Goal: Transaction & Acquisition: Book appointment/travel/reservation

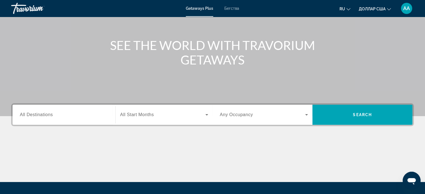
scroll to position [47, 0]
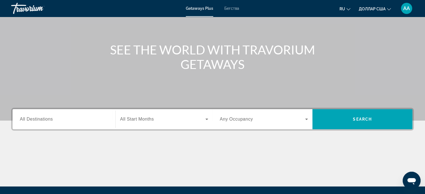
click at [72, 117] on input "Destination All Destinations" at bounding box center [64, 119] width 88 height 7
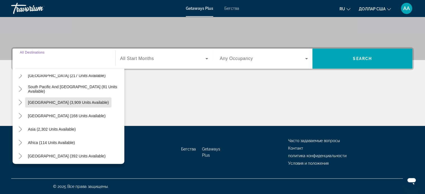
scroll to position [91, 0]
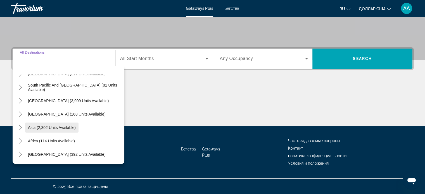
click at [53, 126] on span "Asia (2,302 units available)" at bounding box center [52, 128] width 48 height 4
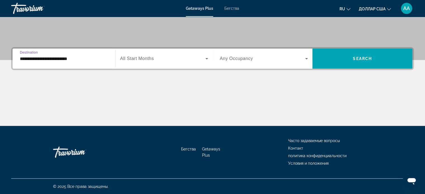
click at [67, 56] on input "**********" at bounding box center [64, 59] width 88 height 7
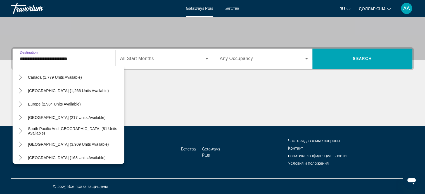
scroll to position [46, 0]
click at [57, 108] on span "Виджет поиска" at bounding box center [54, 104] width 58 height 13
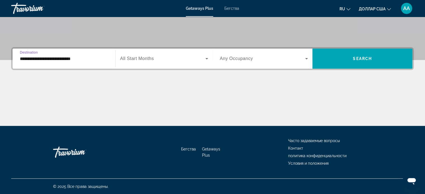
click at [32, 60] on input "**********" at bounding box center [64, 59] width 88 height 7
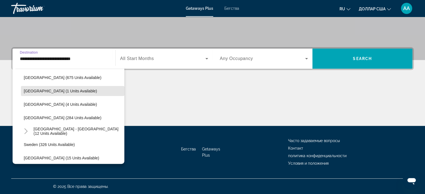
scroll to position [223, 0]
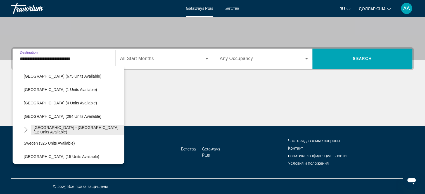
click at [49, 129] on span "[GEOGRAPHIC_DATA] - [GEOGRAPHIC_DATA] (12 units available)" at bounding box center [78, 130] width 88 height 9
type input "**********"
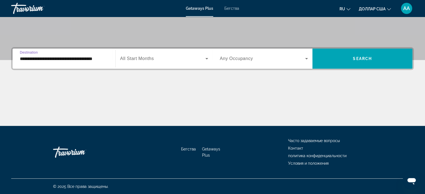
click at [154, 61] on span "Виджет поиска" at bounding box center [162, 58] width 85 height 7
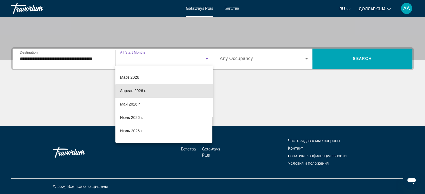
scroll to position [96, 0]
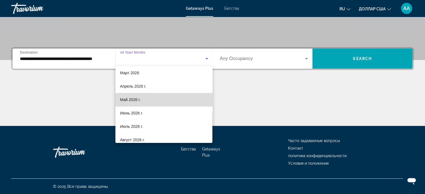
click at [167, 100] on mat-option "Май 2026 г." at bounding box center [163, 99] width 97 height 13
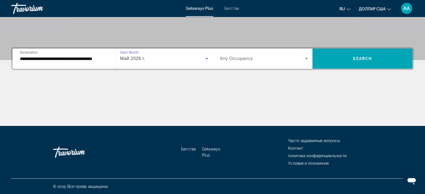
click at [260, 59] on span "Виджет поиска" at bounding box center [263, 58] width 86 height 7
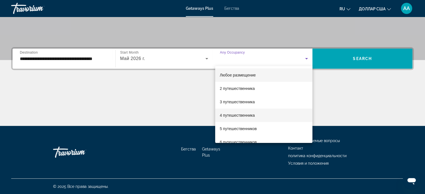
click at [265, 115] on mat-option "4 путешественника" at bounding box center [263, 115] width 97 height 13
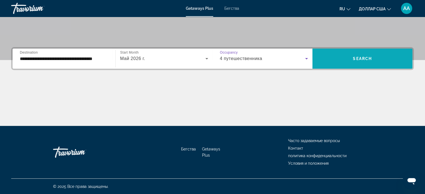
click at [366, 57] on span "Search" at bounding box center [362, 58] width 19 height 4
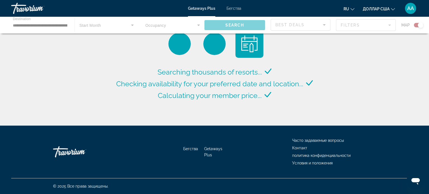
click at [392, 7] on ul "ru English Español Français Italiano Português русский доллар [GEOGRAPHIC_DATA]…" at bounding box center [374, 8] width 60 height 9
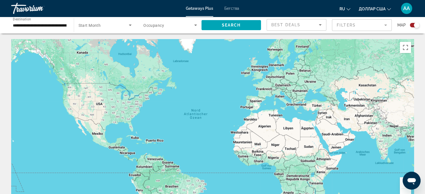
click at [385, 8] on font "доллар США" at bounding box center [372, 9] width 27 height 4
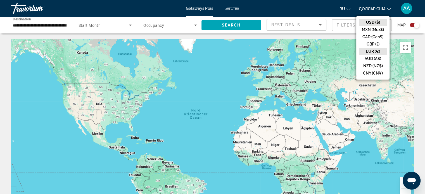
click at [377, 48] on button "EUR (€)" at bounding box center [373, 51] width 28 height 7
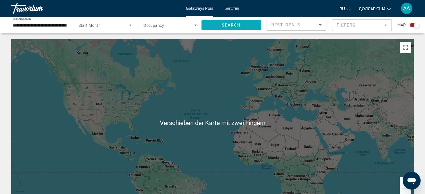
click at [241, 24] on span "Search widget" at bounding box center [232, 24] width 60 height 13
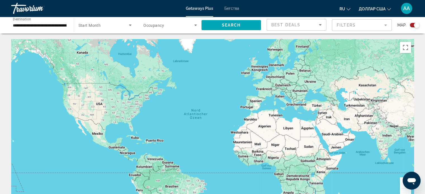
click at [414, 23] on div "Search widget" at bounding box center [415, 25] width 10 height 4
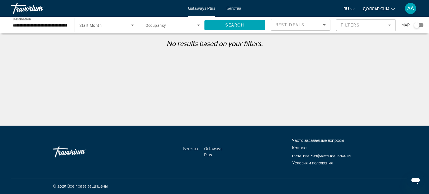
click at [53, 27] on input "**********" at bounding box center [40, 25] width 55 height 7
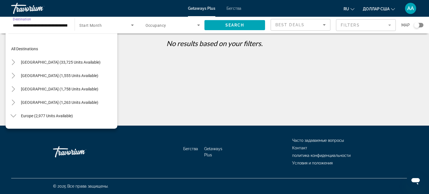
scroll to position [221, 0]
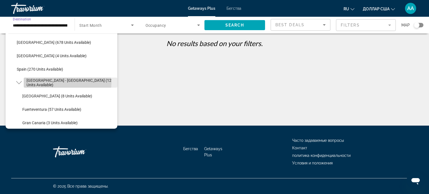
click at [67, 83] on span "[GEOGRAPHIC_DATA] - [GEOGRAPHIC_DATA] (12 units available)" at bounding box center [71, 82] width 88 height 9
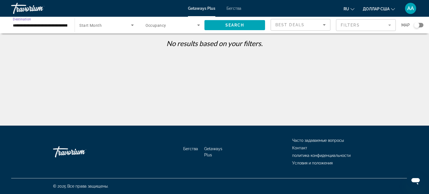
click at [56, 26] on input "**********" at bounding box center [40, 25] width 55 height 7
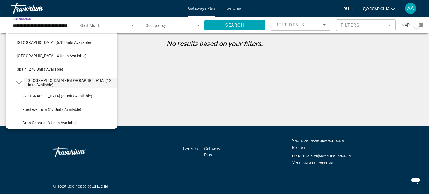
click at [104, 23] on span "Search widget" at bounding box center [104, 25] width 51 height 7
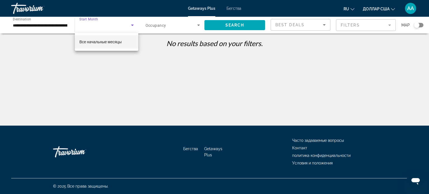
click at [109, 43] on font "Все начальные месяцы" at bounding box center [100, 42] width 42 height 4
click at [164, 27] on span "Occupancy" at bounding box center [156, 25] width 21 height 4
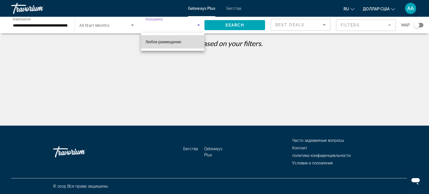
click at [184, 42] on mat-option "Любое размещение" at bounding box center [172, 41] width 63 height 13
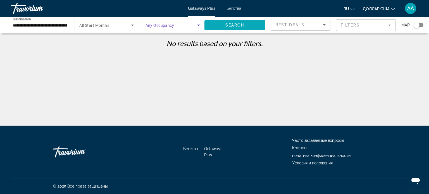
click at [253, 23] on span "Search widget" at bounding box center [235, 24] width 61 height 13
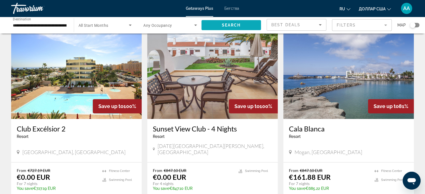
scroll to position [219, 0]
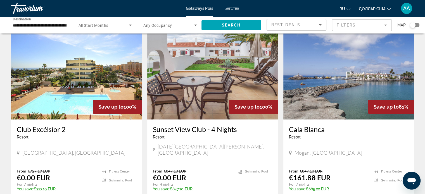
click at [353, 76] on img "Основное содержание" at bounding box center [348, 74] width 131 height 89
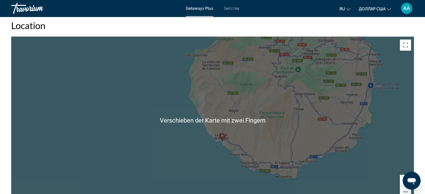
scroll to position [837, 0]
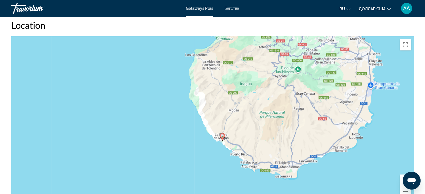
click at [395, 115] on div "Um den Modus zum Ziehen mit der Tastatur zu aktivieren, drückst du Alt + Eingab…" at bounding box center [212, 120] width 403 height 168
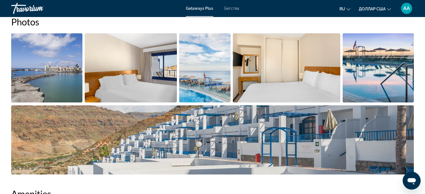
scroll to position [269, 0]
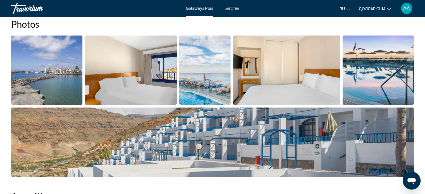
click at [60, 74] on img "Open full-screen image slider" at bounding box center [46, 70] width 71 height 69
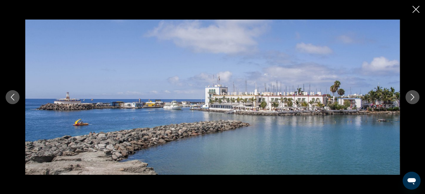
click at [408, 97] on button "Next image" at bounding box center [413, 97] width 14 height 14
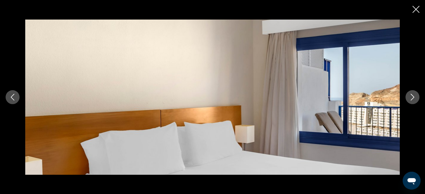
click at [409, 99] on button "Next image" at bounding box center [413, 97] width 14 height 14
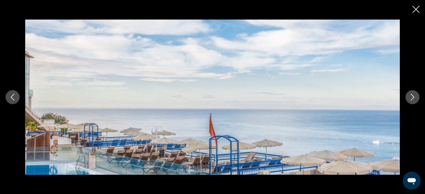
click at [408, 98] on button "Next image" at bounding box center [413, 97] width 14 height 14
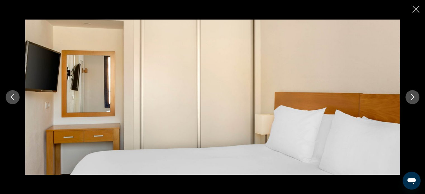
click at [410, 98] on icon "Next image" at bounding box center [412, 97] width 7 height 7
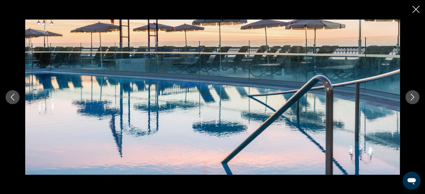
click at [411, 97] on icon "Next image" at bounding box center [412, 97] width 7 height 7
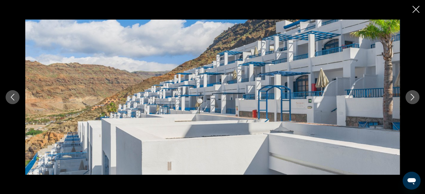
click at [411, 98] on icon "Next image" at bounding box center [412, 97] width 7 height 7
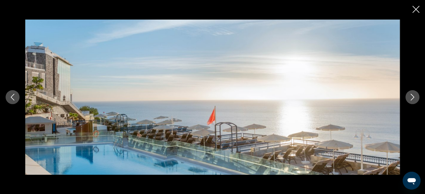
click at [411, 98] on icon "Next image" at bounding box center [412, 97] width 7 height 7
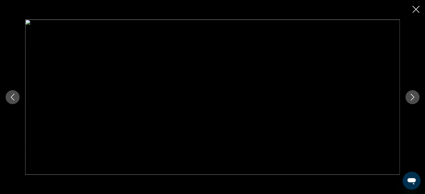
click at [414, 10] on icon "Close slideshow" at bounding box center [416, 9] width 7 height 7
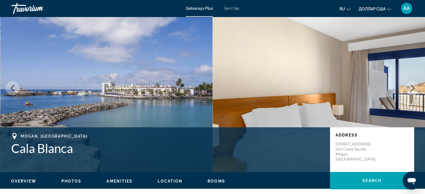
scroll to position [0, 0]
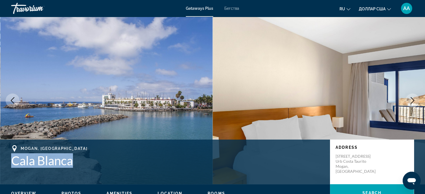
copy h1 "Cala Blanca"
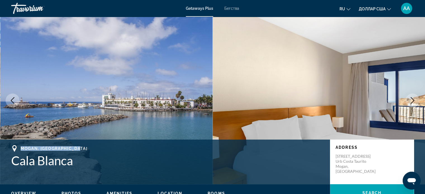
copy span "Mogan, [GEOGRAPHIC_DATA]"
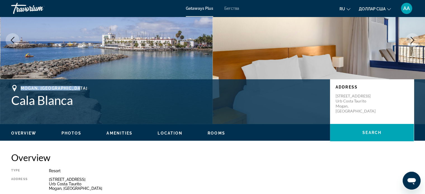
scroll to position [62, 0]
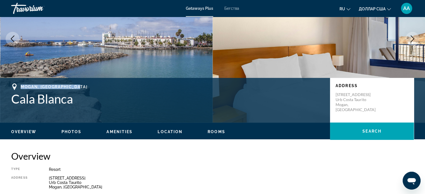
click at [68, 131] on span "Photos" at bounding box center [71, 132] width 20 height 4
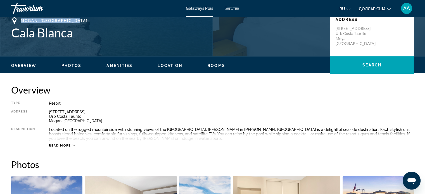
click at [124, 68] on button "Amenities" at bounding box center [120, 65] width 26 height 5
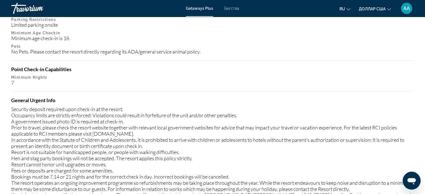
scroll to position [619, 0]
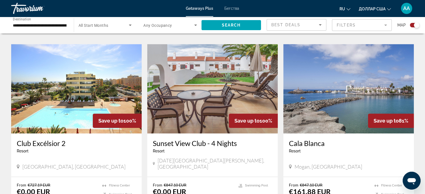
scroll to position [379, 0]
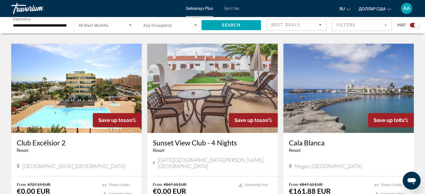
click at [234, 83] on img "Основное содержание" at bounding box center [212, 88] width 131 height 89
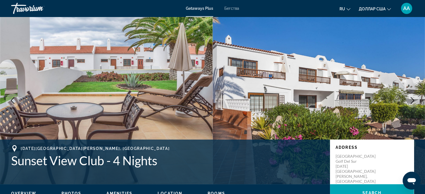
click at [230, 7] on font "Бегства" at bounding box center [231, 8] width 15 height 4
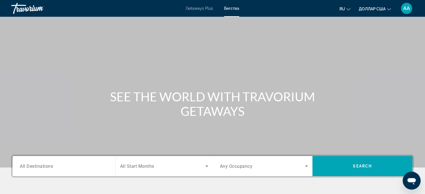
click at [75, 166] on input "Destination All Destinations" at bounding box center [64, 166] width 88 height 7
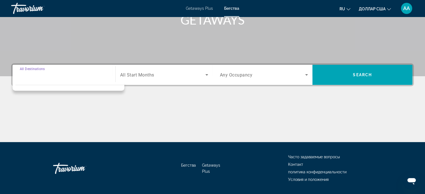
scroll to position [108, 0]
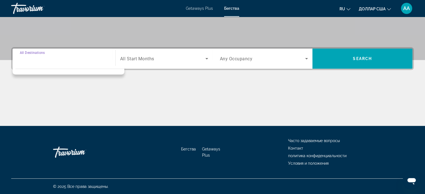
click at [77, 59] on input "Destination All Destinations" at bounding box center [64, 59] width 88 height 7
click at [40, 60] on input "Destination All Destinations" at bounding box center [64, 59] width 88 height 7
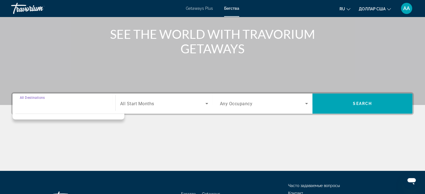
click at [168, 107] on span "Search widget" at bounding box center [162, 103] width 85 height 7
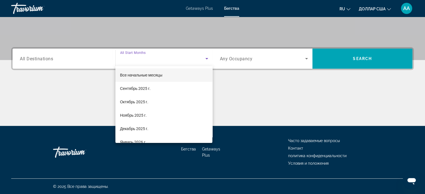
click at [268, 63] on div at bounding box center [212, 97] width 425 height 194
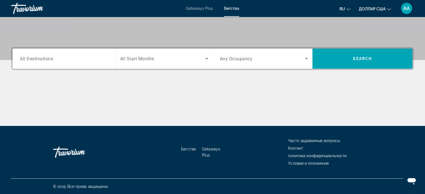
click at [62, 58] on input "Destination All Destinations" at bounding box center [64, 59] width 88 height 7
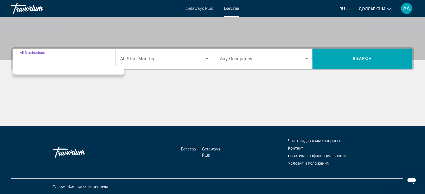
click at [33, 65] on div "Search widget" at bounding box center [64, 59] width 88 height 16
click at [32, 57] on input "Destination All Destinations" at bounding box center [64, 59] width 88 height 7
click at [198, 9] on font "Getaways Plus" at bounding box center [199, 8] width 27 height 4
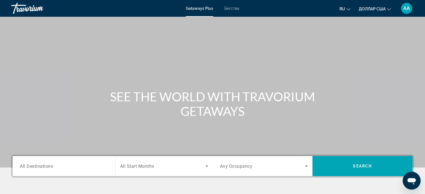
click at [69, 167] on input "Destination All Destinations" at bounding box center [64, 166] width 88 height 7
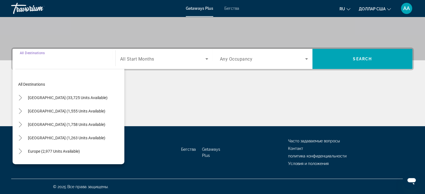
scroll to position [108, 0]
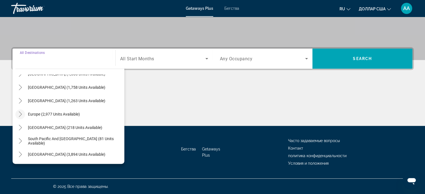
click at [19, 111] on mat-icon "Toggle Europe (2,977 units available)" at bounding box center [20, 115] width 10 height 10
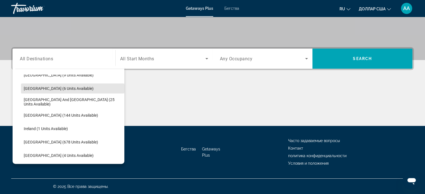
scroll to position [160, 0]
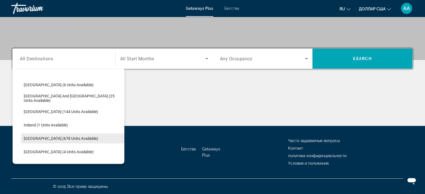
click at [59, 139] on span "[GEOGRAPHIC_DATA] (678 units available)" at bounding box center [61, 138] width 74 height 4
type input "**********"
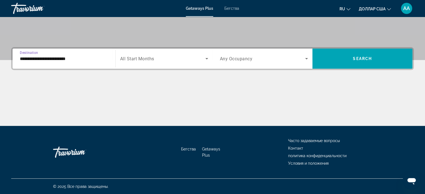
click at [160, 58] on span "Search widget" at bounding box center [162, 58] width 85 height 7
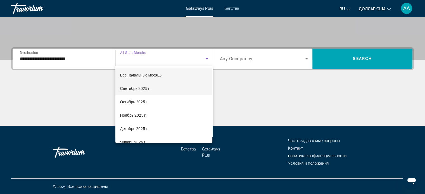
click at [145, 90] on font "Сентябрь 2025 г." at bounding box center [135, 88] width 31 height 4
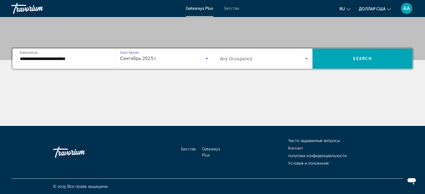
click at [264, 57] on span "Search widget" at bounding box center [263, 58] width 86 height 7
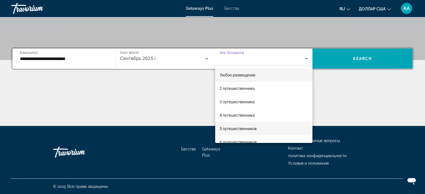
click at [246, 130] on font "5 путешественников" at bounding box center [238, 129] width 37 height 4
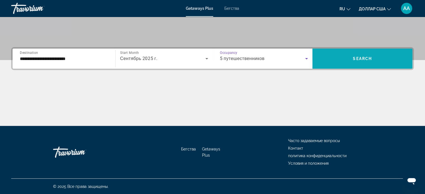
click at [358, 60] on span "Search" at bounding box center [362, 58] width 19 height 4
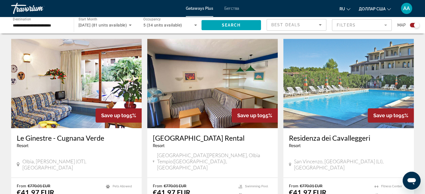
scroll to position [384, 0]
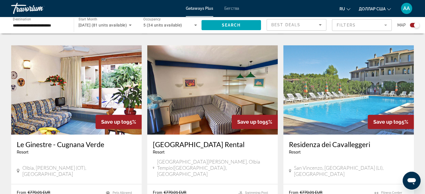
click at [374, 94] on img "Основное содержание" at bounding box center [348, 89] width 131 height 89
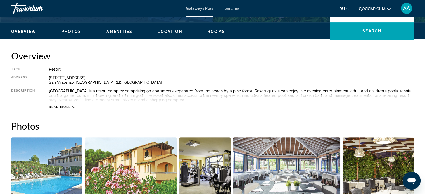
scroll to position [165, 0]
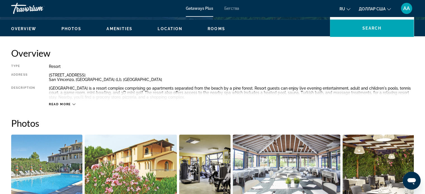
click at [59, 105] on span "Read more" at bounding box center [60, 105] width 22 height 4
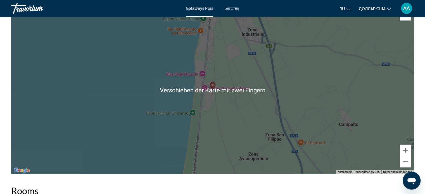
scroll to position [829, 0]
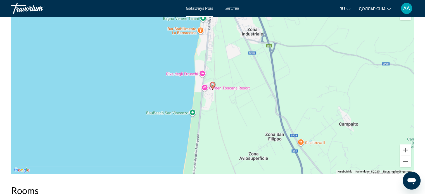
click at [361, 102] on div "Um den Modus zum Ziehen mit der Tastatur zu aktivieren, drückst du Alt + Eingab…" at bounding box center [212, 90] width 403 height 168
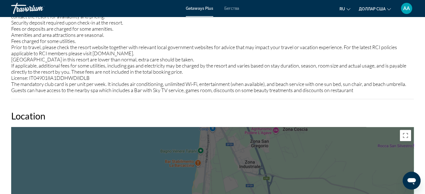
scroll to position [707, 0]
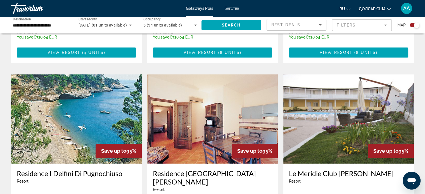
scroll to position [559, 0]
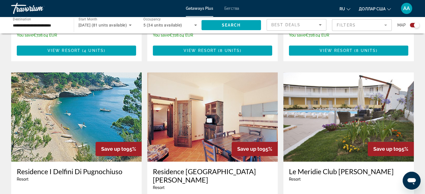
click at [106, 90] on img "Основное содержание" at bounding box center [76, 116] width 131 height 89
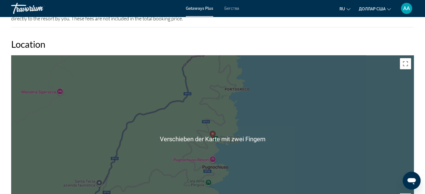
scroll to position [645, 0]
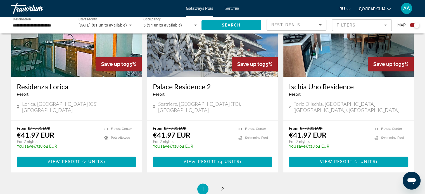
scroll to position [849, 0]
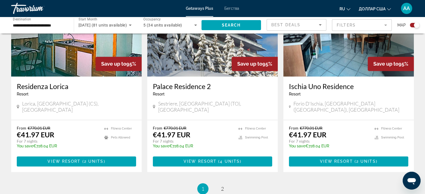
click at [224, 183] on li "page 2" at bounding box center [222, 188] width 11 height 11
click at [225, 184] on link "page 2" at bounding box center [222, 189] width 10 height 10
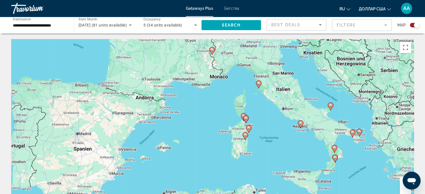
click at [233, 9] on font "Бегства" at bounding box center [231, 8] width 15 height 4
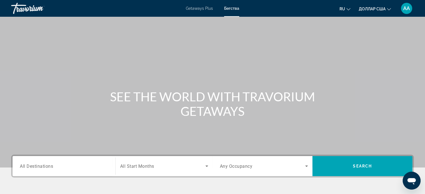
click at [73, 165] on input "Destination All Destinations" at bounding box center [64, 166] width 88 height 7
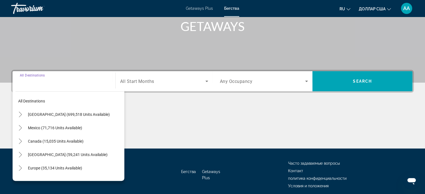
scroll to position [108, 0]
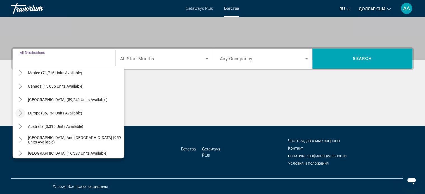
click at [22, 113] on icon "Toggle Europe (35,134 units available)" at bounding box center [21, 113] width 6 height 6
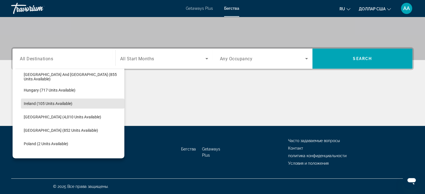
scroll to position [190, 0]
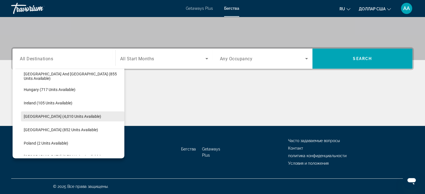
click at [65, 121] on span "Search widget" at bounding box center [72, 116] width 103 height 13
type input "**********"
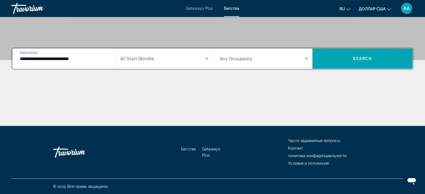
click at [162, 58] on span "Search widget" at bounding box center [162, 58] width 85 height 7
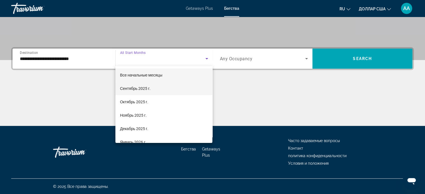
click at [150, 90] on font "Сентябрь 2025 г." at bounding box center [135, 88] width 31 height 4
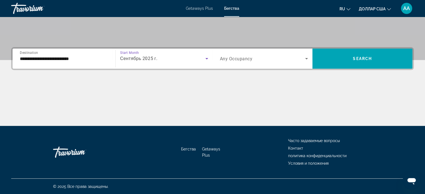
click at [245, 55] on span "Search widget" at bounding box center [263, 58] width 86 height 7
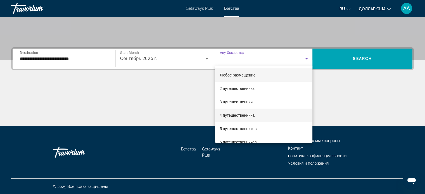
click at [244, 119] on span "4 путешественника" at bounding box center [237, 115] width 35 height 7
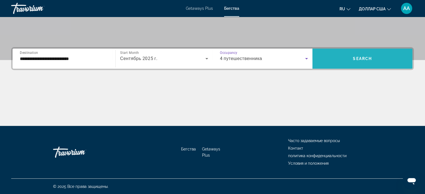
click at [358, 56] on span "Search widget" at bounding box center [363, 58] width 100 height 13
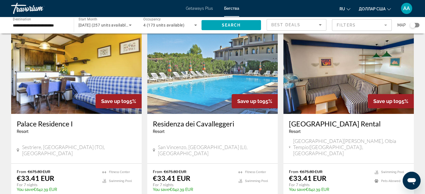
scroll to position [29, 0]
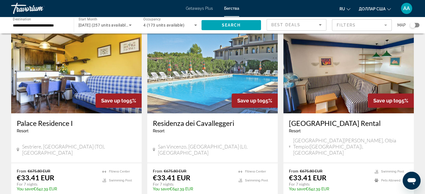
click at [254, 68] on img "Основное содержание" at bounding box center [212, 68] width 131 height 89
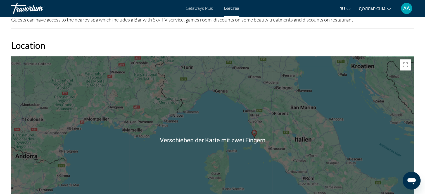
scroll to position [785, 0]
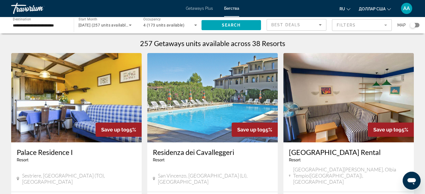
click at [253, 90] on img "Основное содержание" at bounding box center [212, 97] width 131 height 89
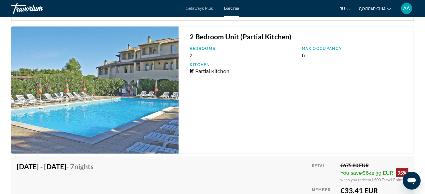
scroll to position [1058, 0]
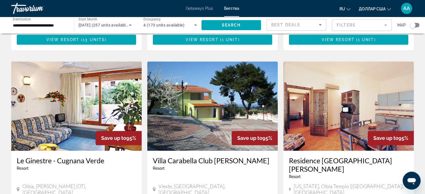
scroll to position [391, 0]
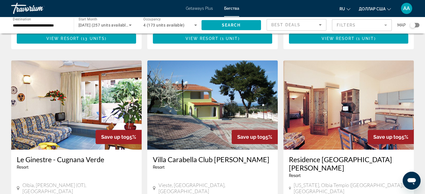
click at [248, 91] on img "Основное содержание" at bounding box center [212, 104] width 131 height 89
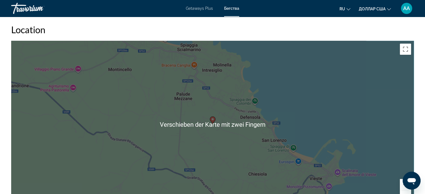
scroll to position [657, 0]
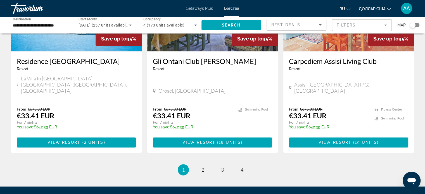
scroll to position [710, 0]
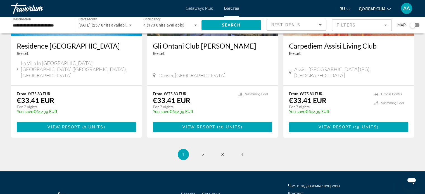
click at [199, 149] on ul "1 / 4 You're on page 1 page 2 page 3 page 4" at bounding box center [212, 154] width 403 height 11
click at [205, 150] on link "page 2" at bounding box center [203, 155] width 10 height 10
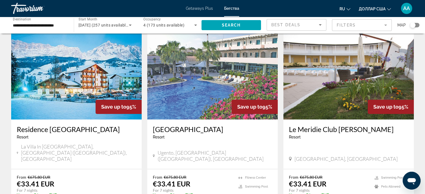
scroll to position [219, 0]
click at [254, 74] on img "Основное содержание" at bounding box center [212, 74] width 131 height 89
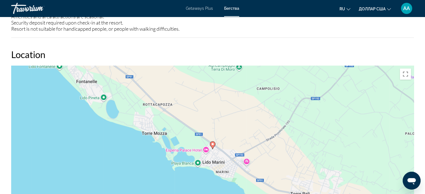
scroll to position [725, 0]
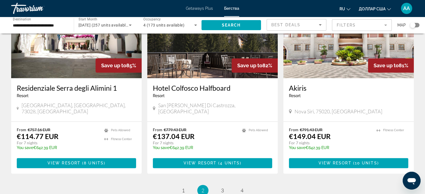
scroll to position [659, 0]
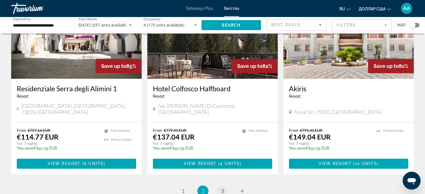
click at [225, 186] on link "page 3" at bounding box center [222, 191] width 10 height 10
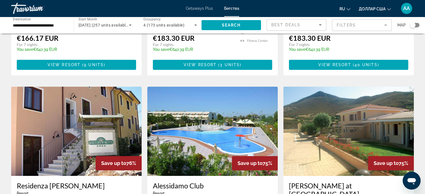
scroll to position [320, 0]
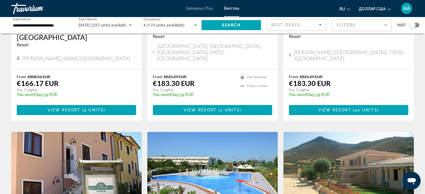
click at [393, 167] on img "Основное содержание" at bounding box center [348, 176] width 131 height 89
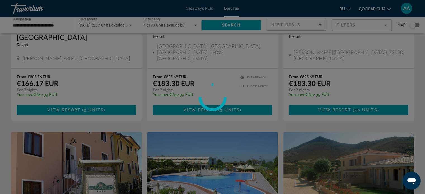
click at [392, 159] on div at bounding box center [212, 97] width 425 height 194
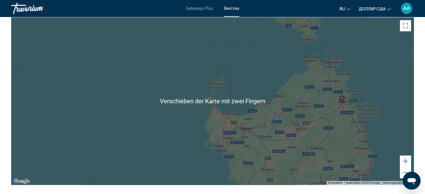
scroll to position [734, 0]
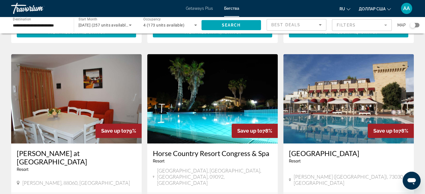
scroll to position [196, 0]
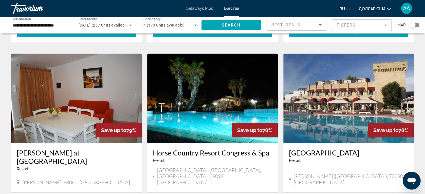
click at [223, 87] on img "Основное содержание" at bounding box center [212, 98] width 131 height 89
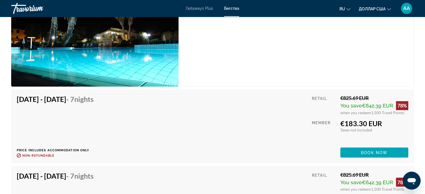
scroll to position [959, 0]
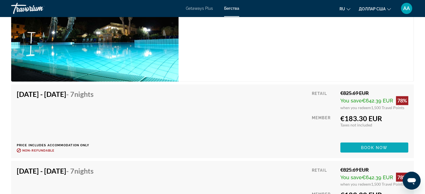
click at [393, 141] on span "Основное содержание" at bounding box center [374, 147] width 68 height 13
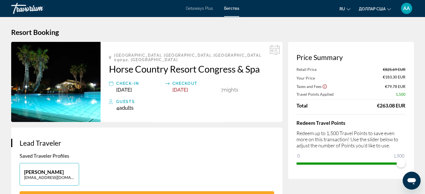
click at [59, 77] on img "Основное содержание" at bounding box center [55, 82] width 89 height 80
click at [74, 70] on img "Основное содержание" at bounding box center [55, 82] width 89 height 80
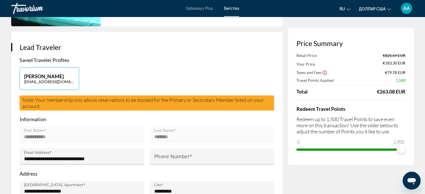
scroll to position [99, 0]
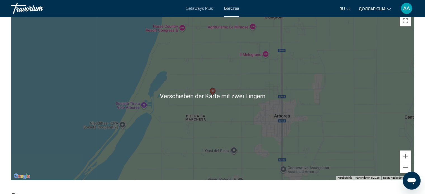
scroll to position [722, 0]
